Goal: Task Accomplishment & Management: Manage account settings

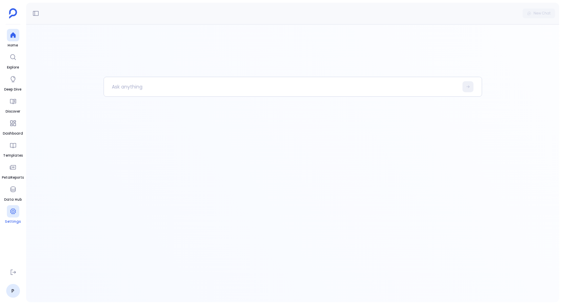
click at [15, 212] on icon at bounding box center [13, 211] width 7 height 7
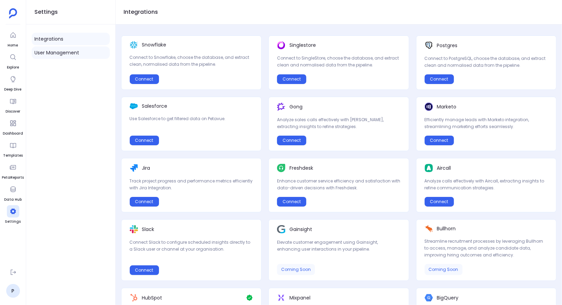
click at [85, 53] on link "User Management" at bounding box center [71, 52] width 78 height 12
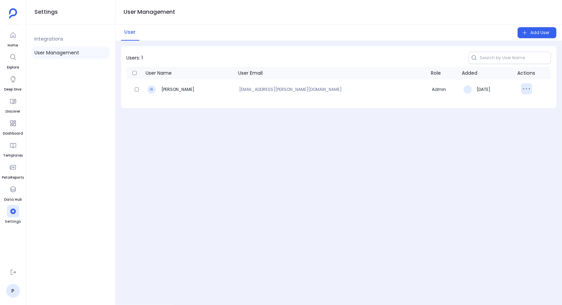
click at [521, 90] on icon "button" at bounding box center [526, 88] width 11 height 11
click at [519, 116] on button "Delete" at bounding box center [530, 118] width 50 height 15
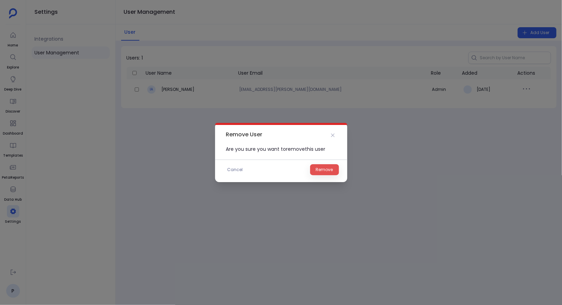
click at [329, 169] on span "Remove" at bounding box center [324, 169] width 17 height 7
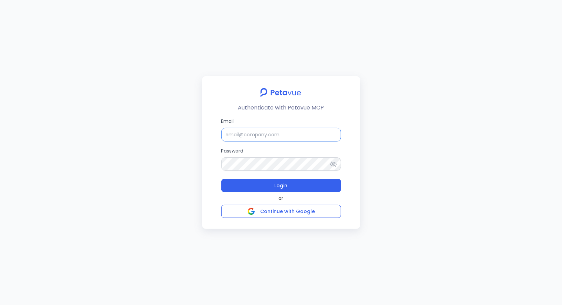
click at [307, 133] on input "Email" at bounding box center [281, 135] width 120 height 14
type input "support+snappykraken@petavue.com"
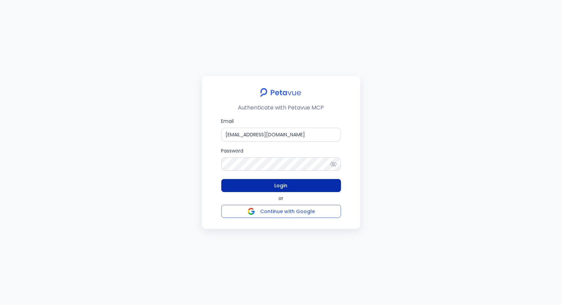
click at [292, 185] on button "Login" at bounding box center [281, 185] width 120 height 13
